Goal: Communication & Community: Answer question/provide support

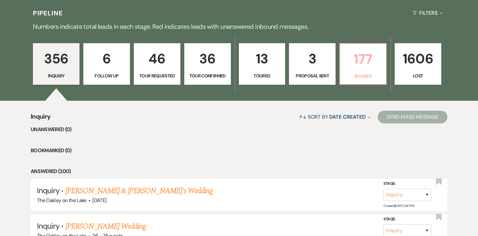
click at [362, 70] on link "177 Booked" at bounding box center [362, 63] width 47 height 41
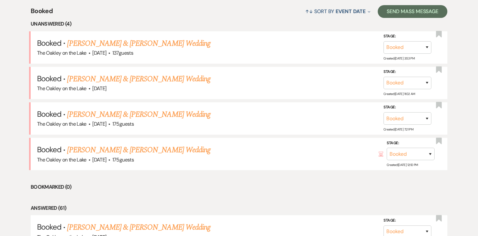
scroll to position [253, 0]
click at [150, 150] on link "[PERSON_NAME] & [PERSON_NAME] Wedding" at bounding box center [138, 149] width 143 height 11
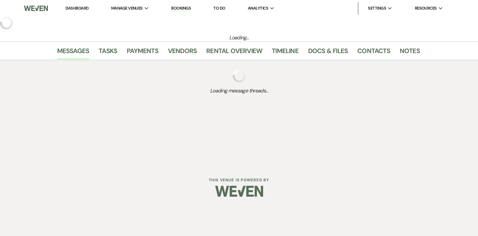
select select "5"
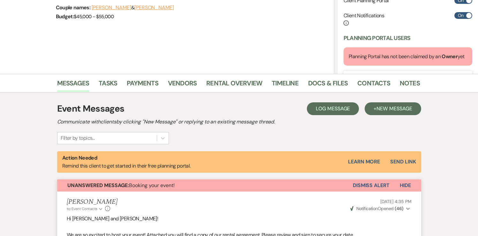
scroll to position [87, 0]
click at [363, 184] on button "Dismiss Alert" at bounding box center [371, 185] width 37 height 12
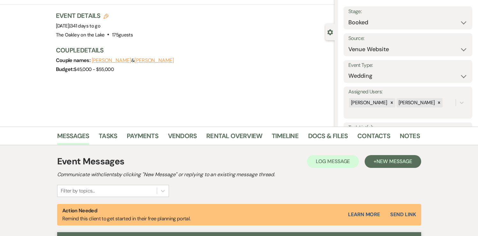
scroll to position [0, 0]
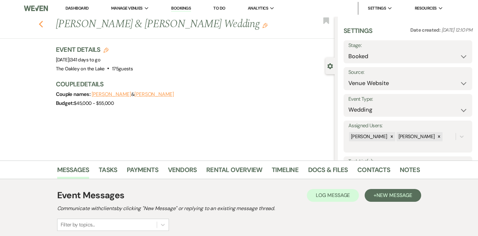
click at [41, 23] on use "button" at bounding box center [41, 24] width 4 height 7
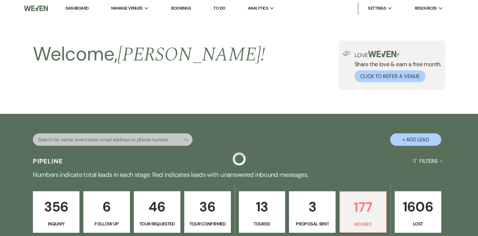
scroll to position [253, 0]
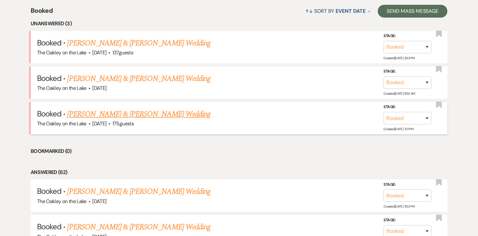
click at [101, 113] on link "[PERSON_NAME] & [PERSON_NAME] Wedding" at bounding box center [138, 113] width 143 height 11
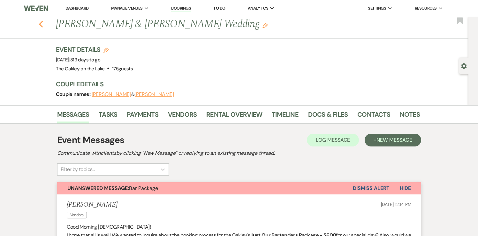
click at [42, 24] on icon "Previous" at bounding box center [41, 24] width 5 height 8
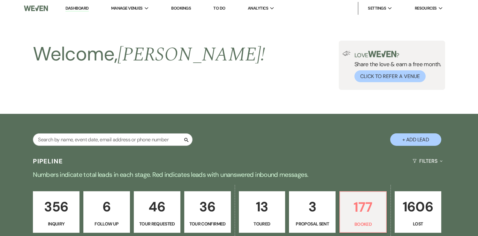
scroll to position [253, 0]
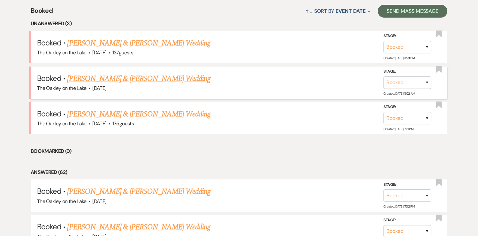
click at [120, 79] on link "[PERSON_NAME] & [PERSON_NAME] Wedding" at bounding box center [138, 78] width 143 height 11
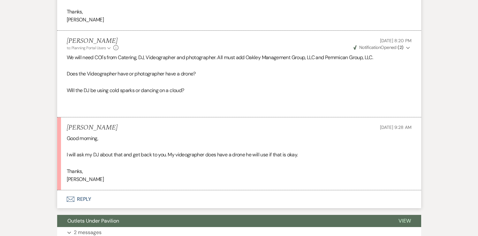
scroll to position [262, 0]
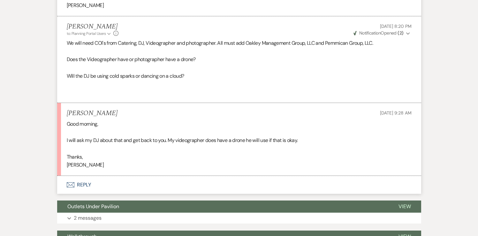
click at [80, 184] on button "Envelope Reply" at bounding box center [239, 185] width 364 height 18
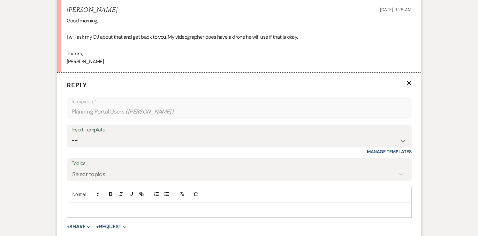
scroll to position [386, 0]
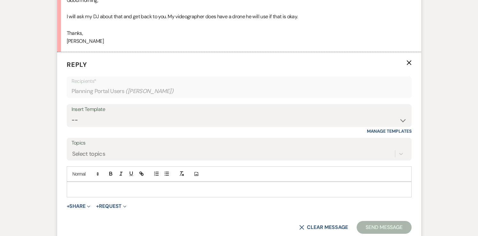
click at [112, 185] on div at bounding box center [239, 189] width 344 height 15
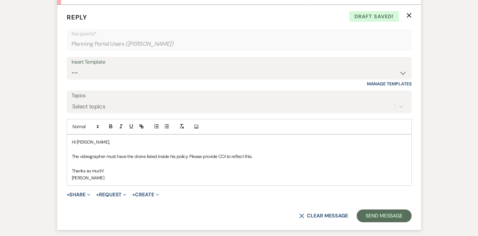
scroll to position [432, 0]
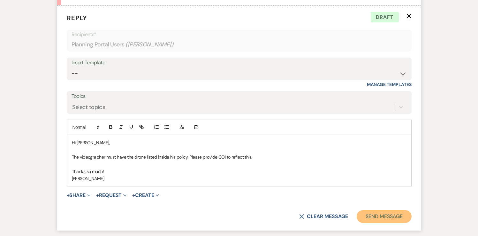
click at [380, 210] on button "Send Message" at bounding box center [383, 216] width 55 height 13
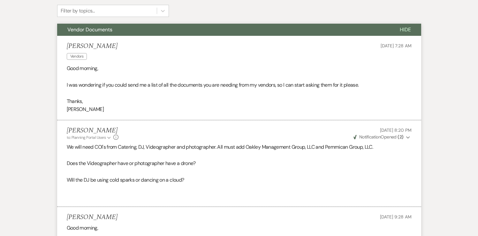
scroll to position [0, 0]
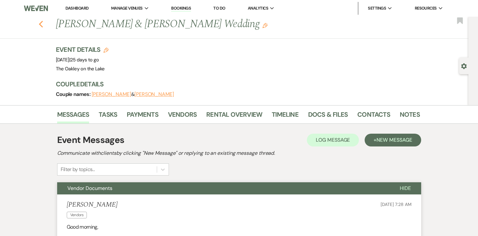
click at [41, 22] on icon "Previous" at bounding box center [41, 24] width 5 height 8
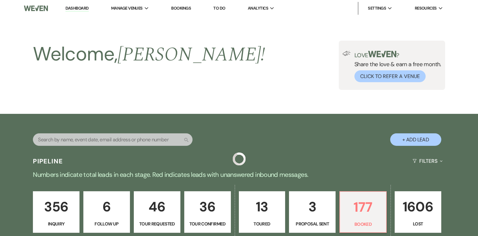
scroll to position [253, 0]
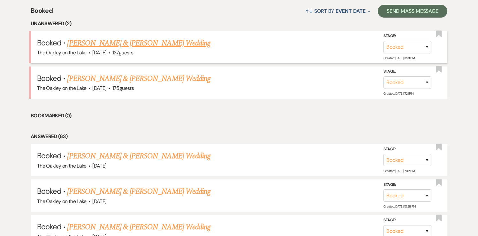
click at [141, 43] on link "[PERSON_NAME] & [PERSON_NAME] Wedding" at bounding box center [138, 42] width 143 height 11
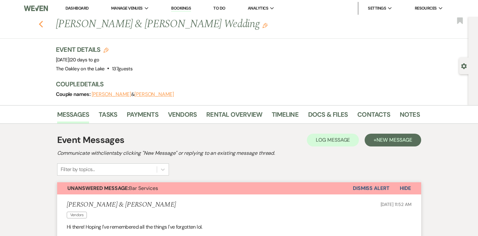
click at [42, 24] on icon "Previous" at bounding box center [41, 24] width 5 height 8
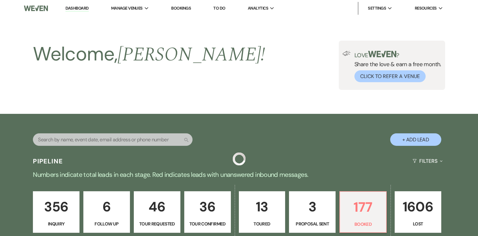
scroll to position [253, 0]
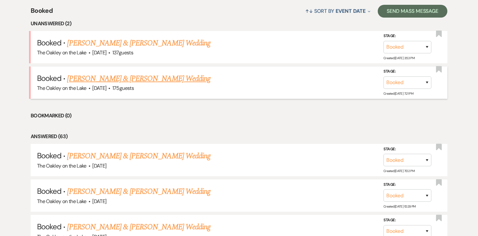
click at [139, 79] on link "[PERSON_NAME] & [PERSON_NAME] Wedding" at bounding box center [138, 78] width 143 height 11
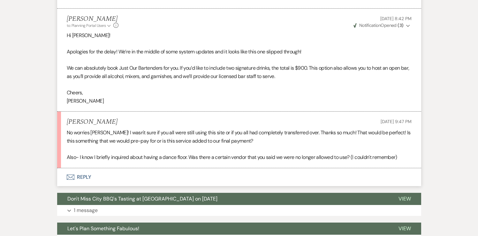
click at [84, 177] on button "Envelope Reply" at bounding box center [239, 177] width 364 height 18
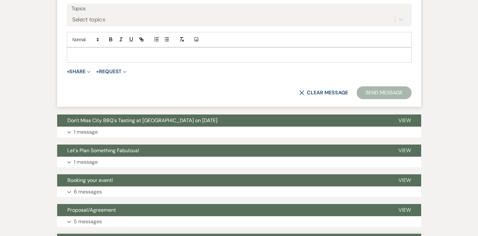
scroll to position [502, 0]
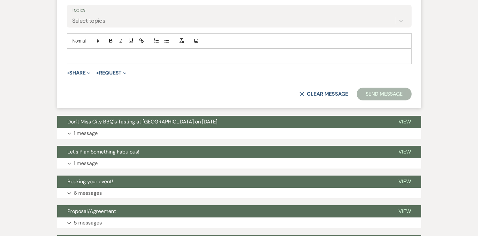
click at [105, 50] on div at bounding box center [239, 56] width 344 height 15
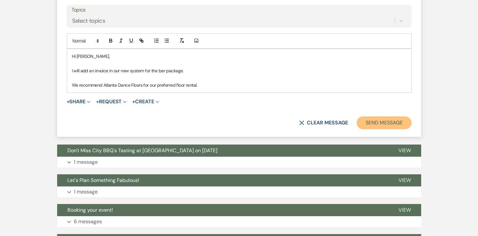
click at [367, 124] on button "Send Message" at bounding box center [383, 122] width 55 height 13
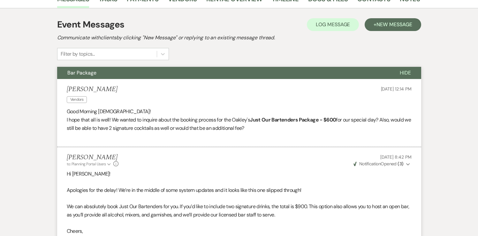
scroll to position [0, 0]
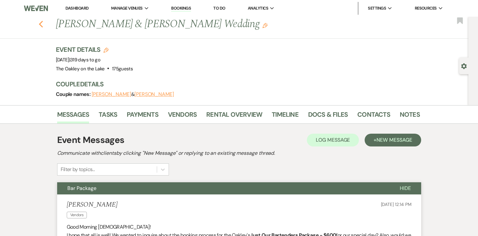
click at [41, 23] on use "button" at bounding box center [41, 24] width 4 height 7
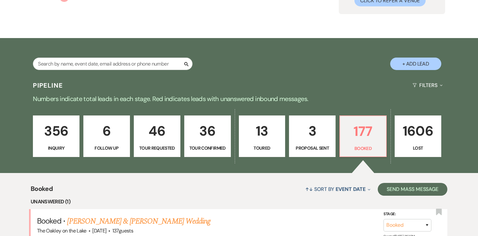
scroll to position [75, 0]
